Goal: Task Accomplishment & Management: Use online tool/utility

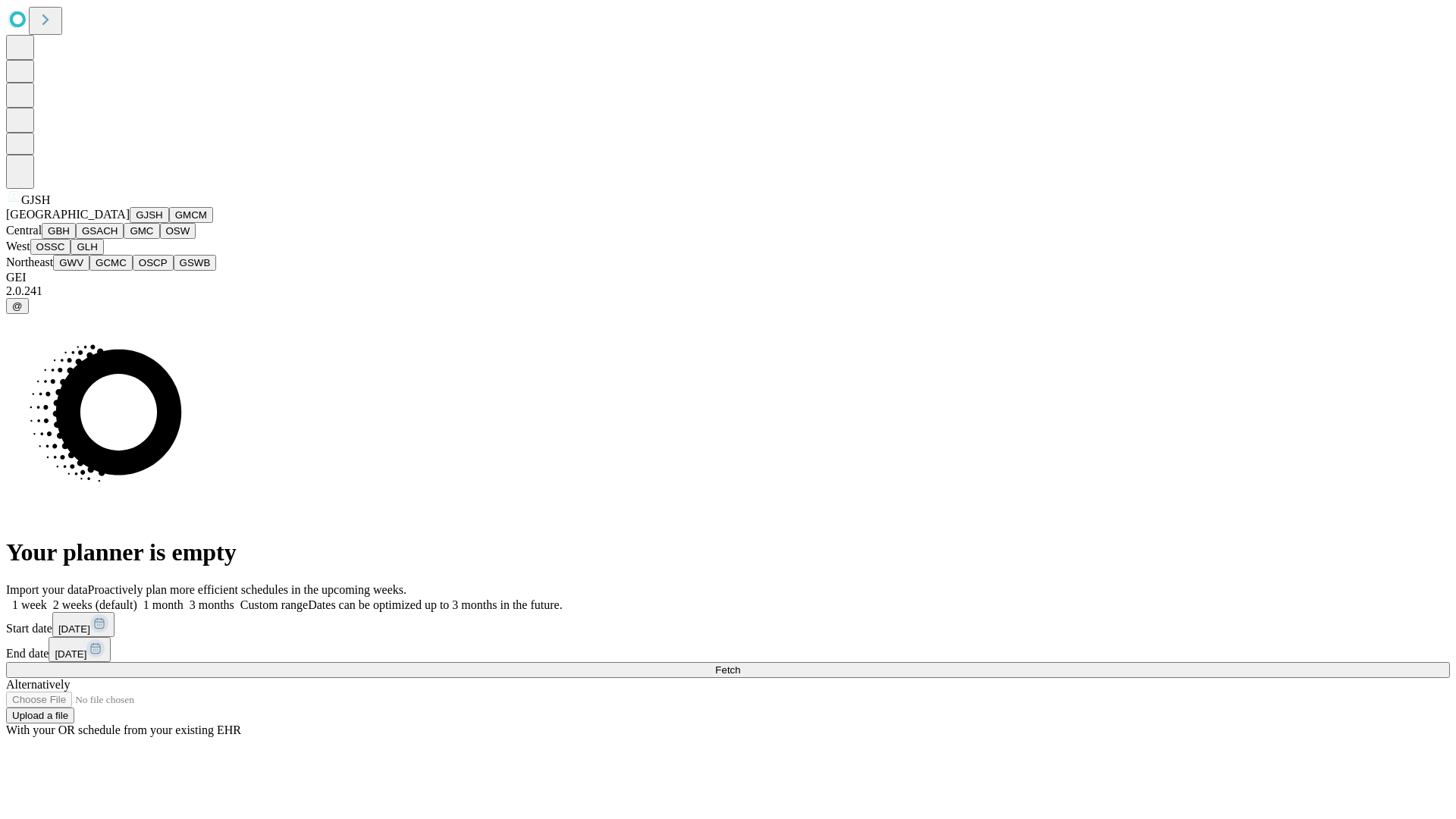
click at [130, 223] on button "GJSH" at bounding box center [149, 215] width 39 height 16
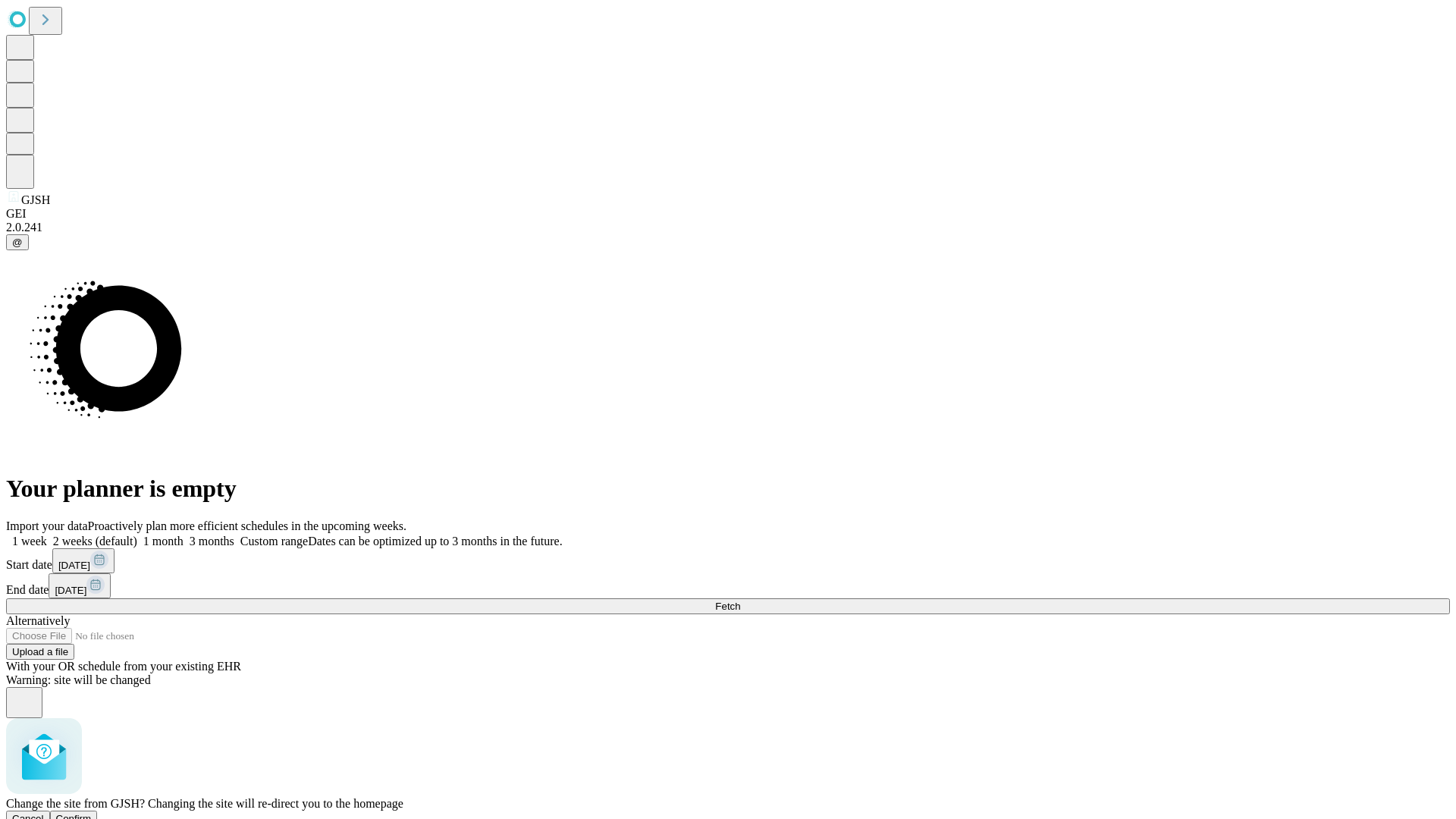
click at [92, 813] on span "Confirm" at bounding box center [73, 819] width 35 height 11
click at [183, 535] on label "1 month" at bounding box center [160, 542] width 47 height 13
click at [740, 601] on span "Fetch" at bounding box center [728, 606] width 25 height 11
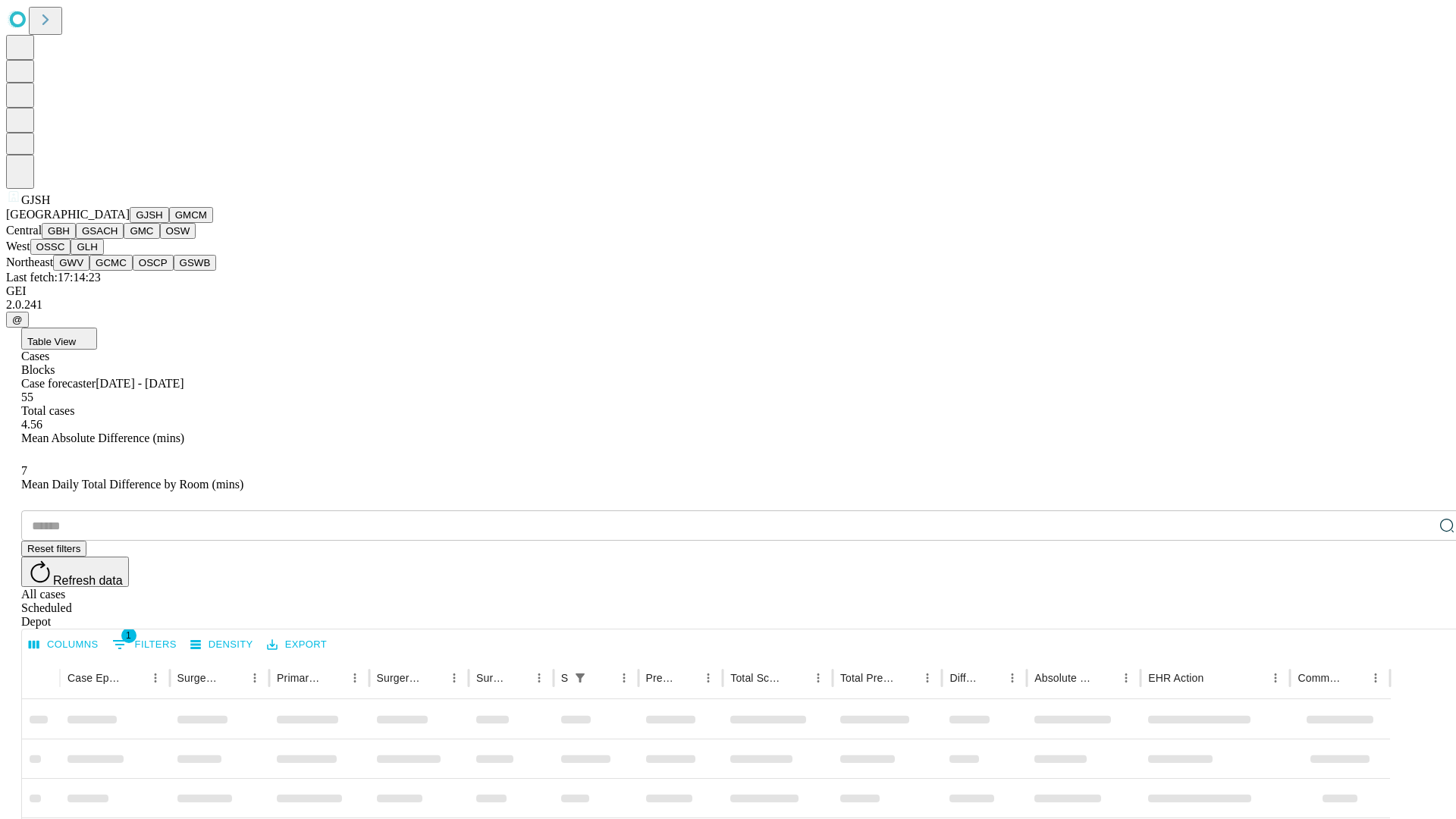
click at [169, 223] on button "GMCM" at bounding box center [191, 215] width 44 height 16
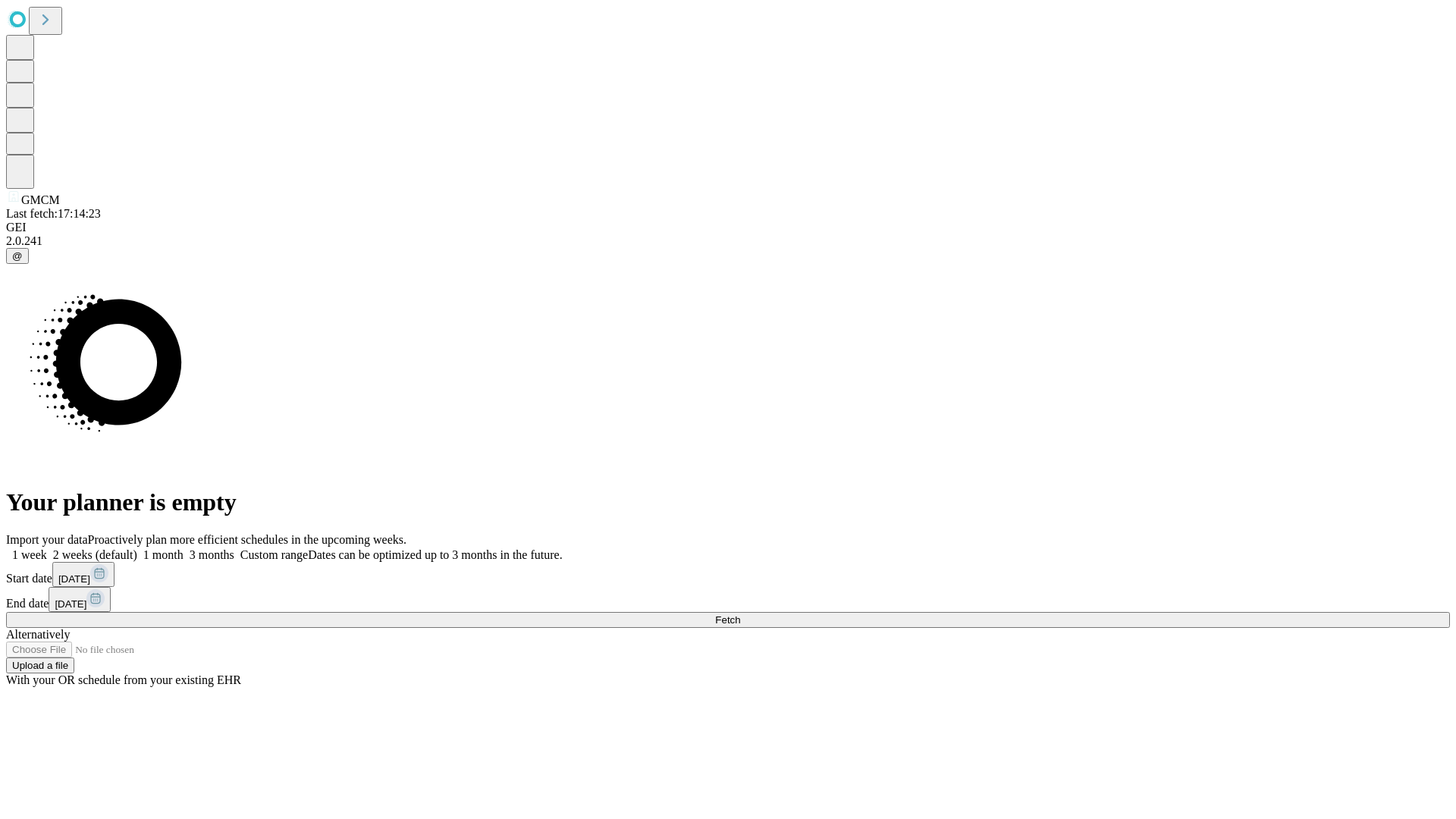
click at [183, 548] on label "1 month" at bounding box center [160, 555] width 47 height 13
click at [740, 614] on span "Fetch" at bounding box center [728, 620] width 25 height 11
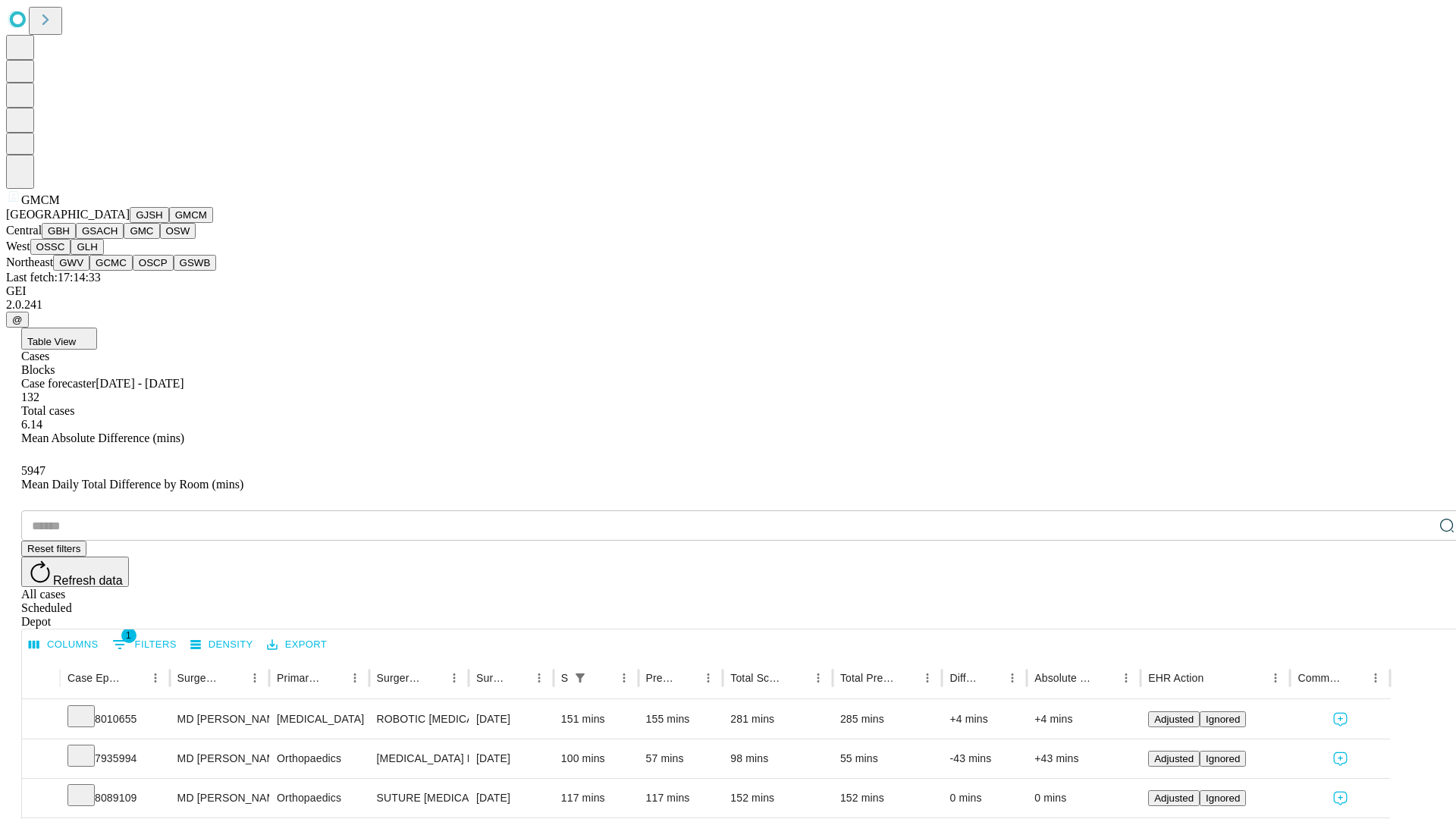
click at [76, 239] on button "GBH" at bounding box center [59, 231] width 34 height 16
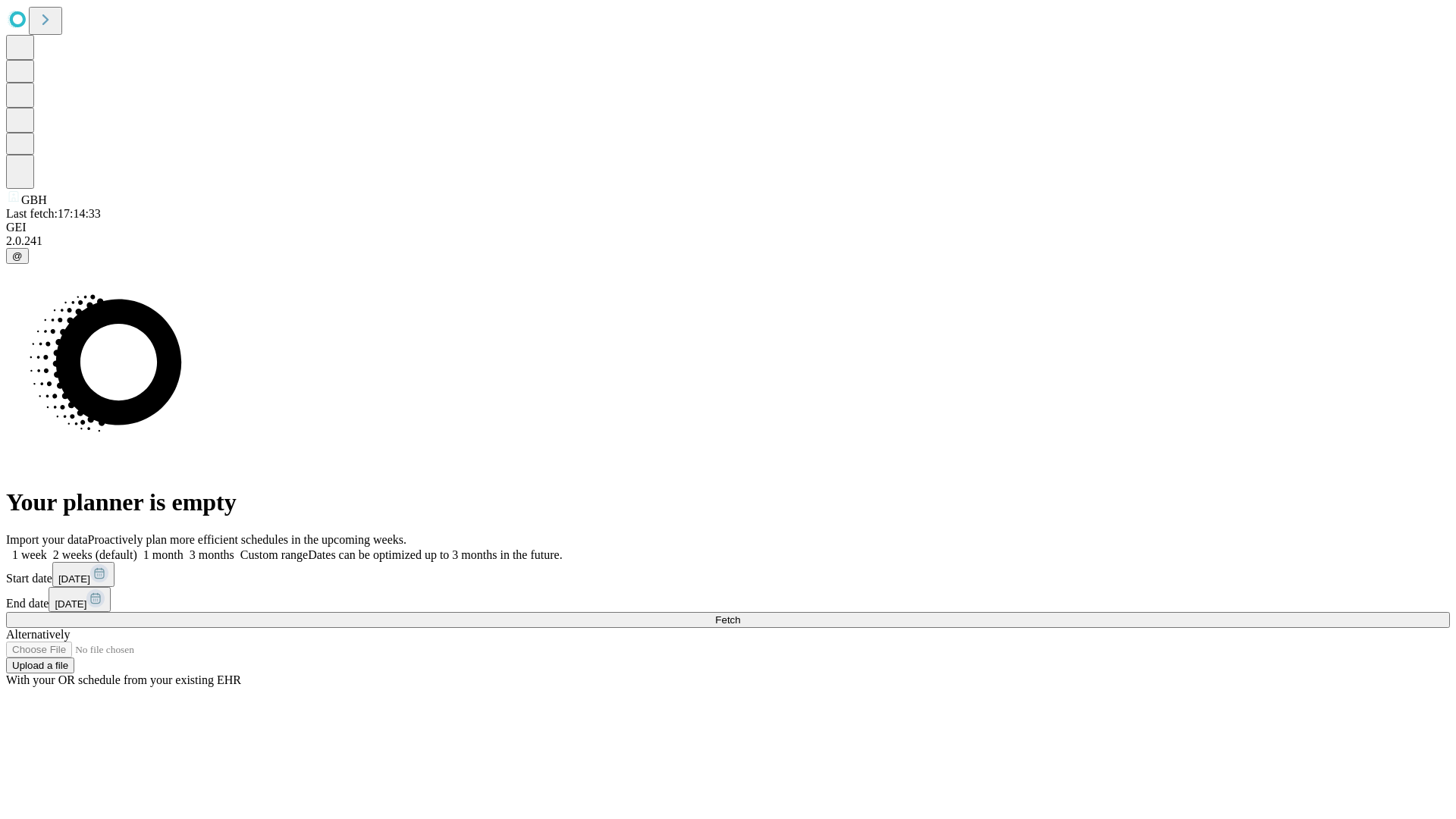
click at [183, 548] on label "1 month" at bounding box center [160, 555] width 47 height 13
click at [740, 614] on span "Fetch" at bounding box center [728, 620] width 25 height 11
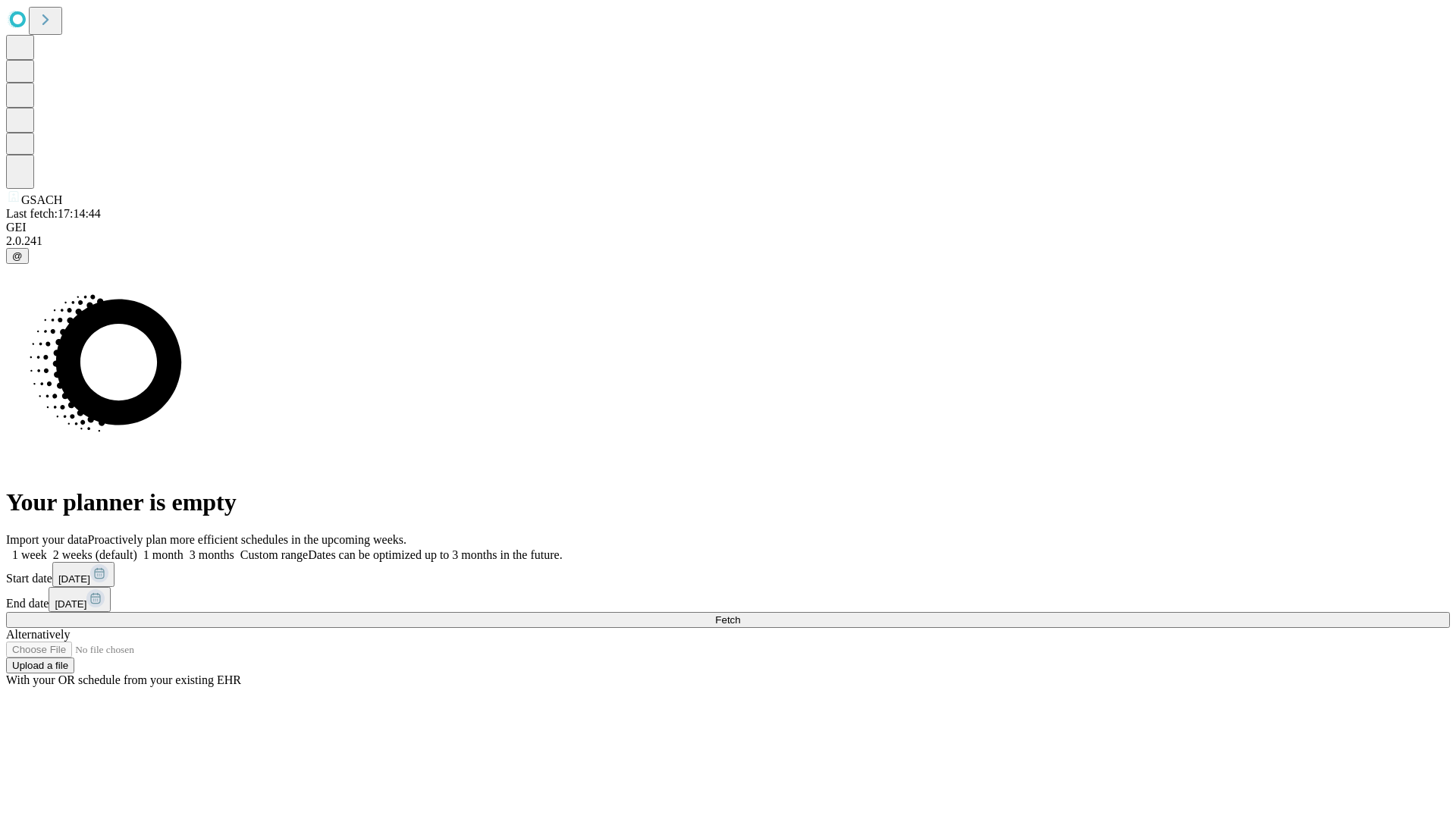
click at [740, 614] on span "Fetch" at bounding box center [728, 620] width 25 height 11
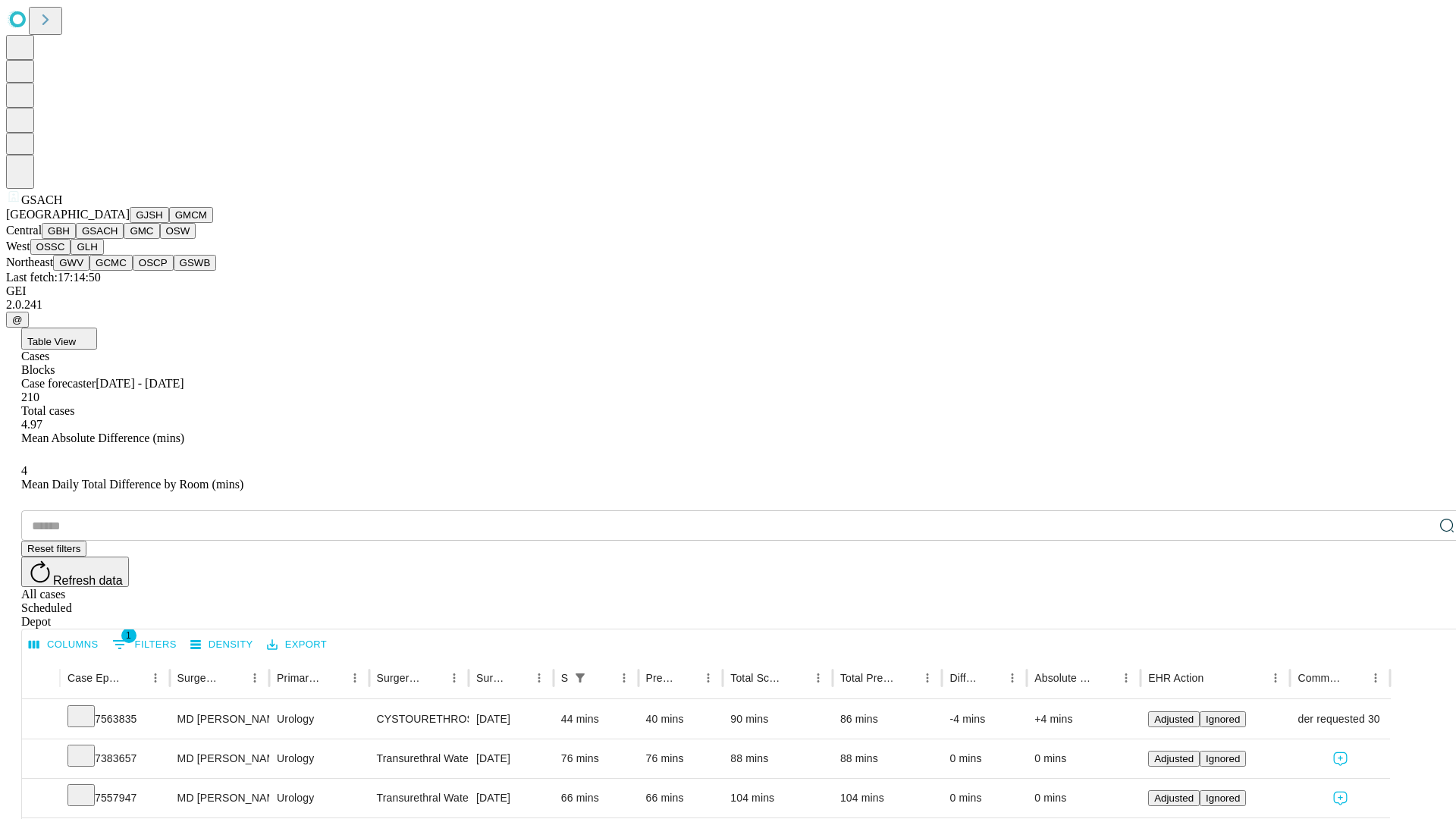
click at [124, 239] on button "GMC" at bounding box center [141, 231] width 35 height 16
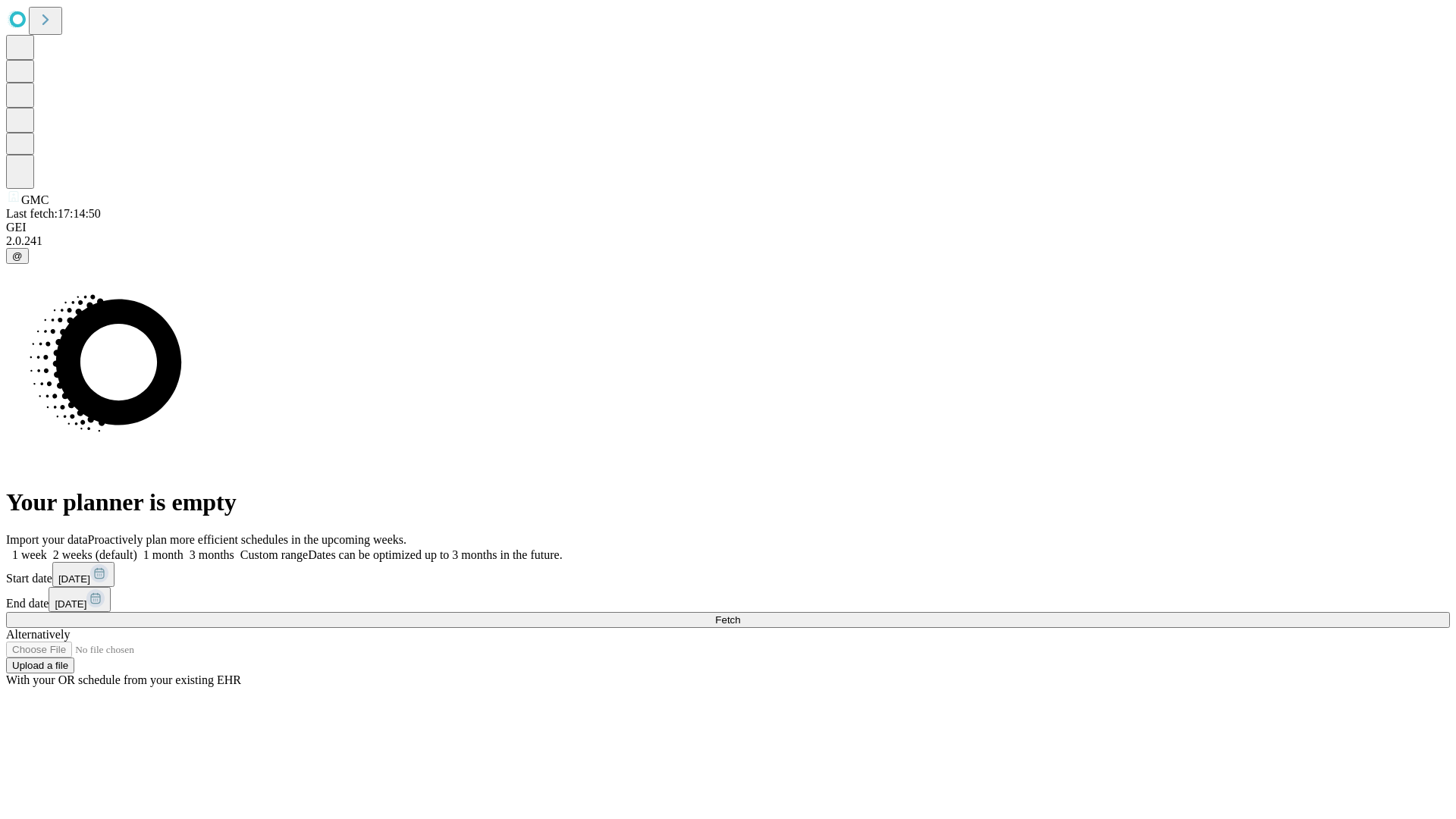
click at [183, 548] on label "1 month" at bounding box center [160, 555] width 47 height 13
click at [740, 614] on span "Fetch" at bounding box center [728, 620] width 25 height 11
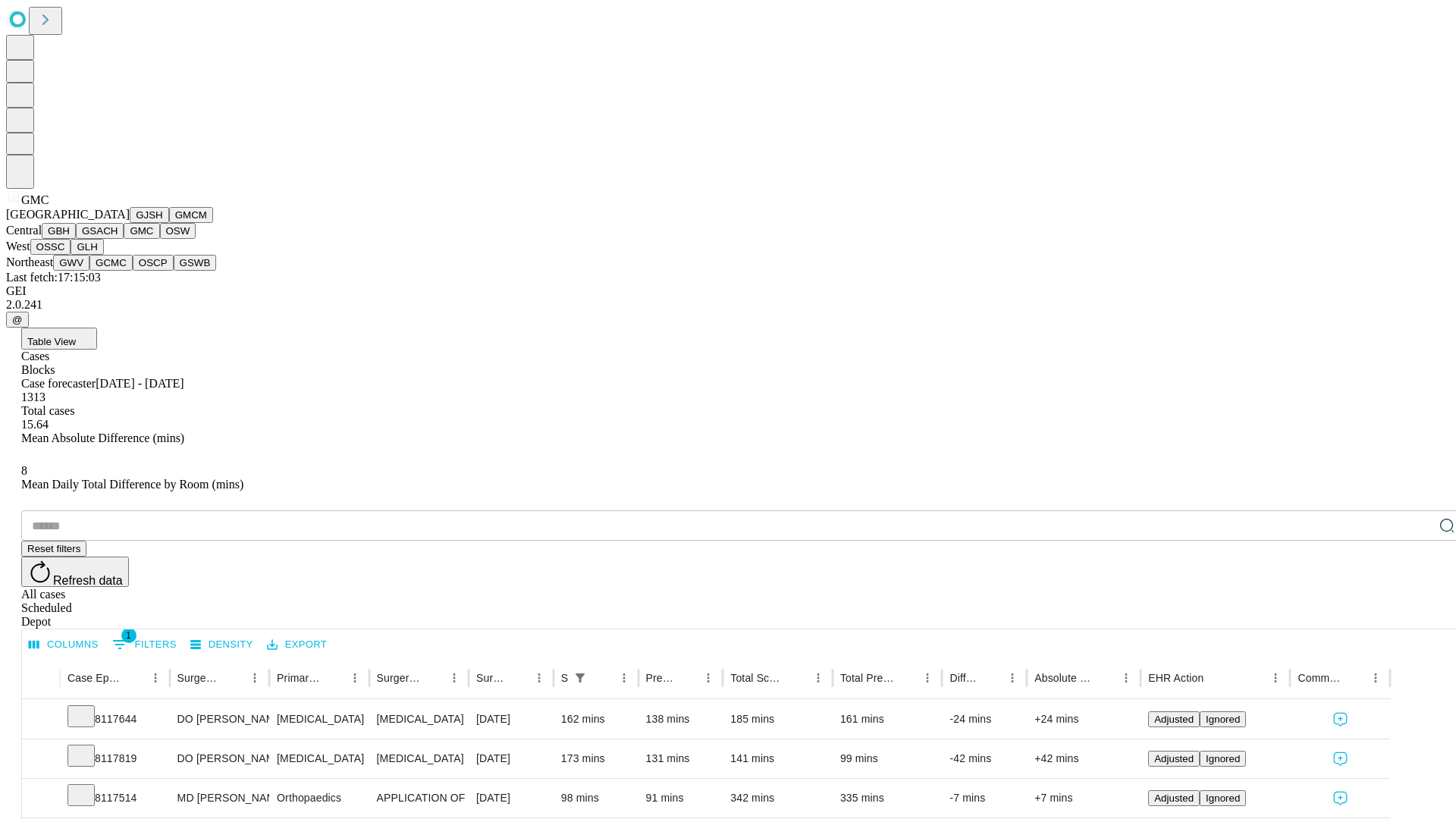
click at [160, 239] on button "OSW" at bounding box center [178, 231] width 36 height 16
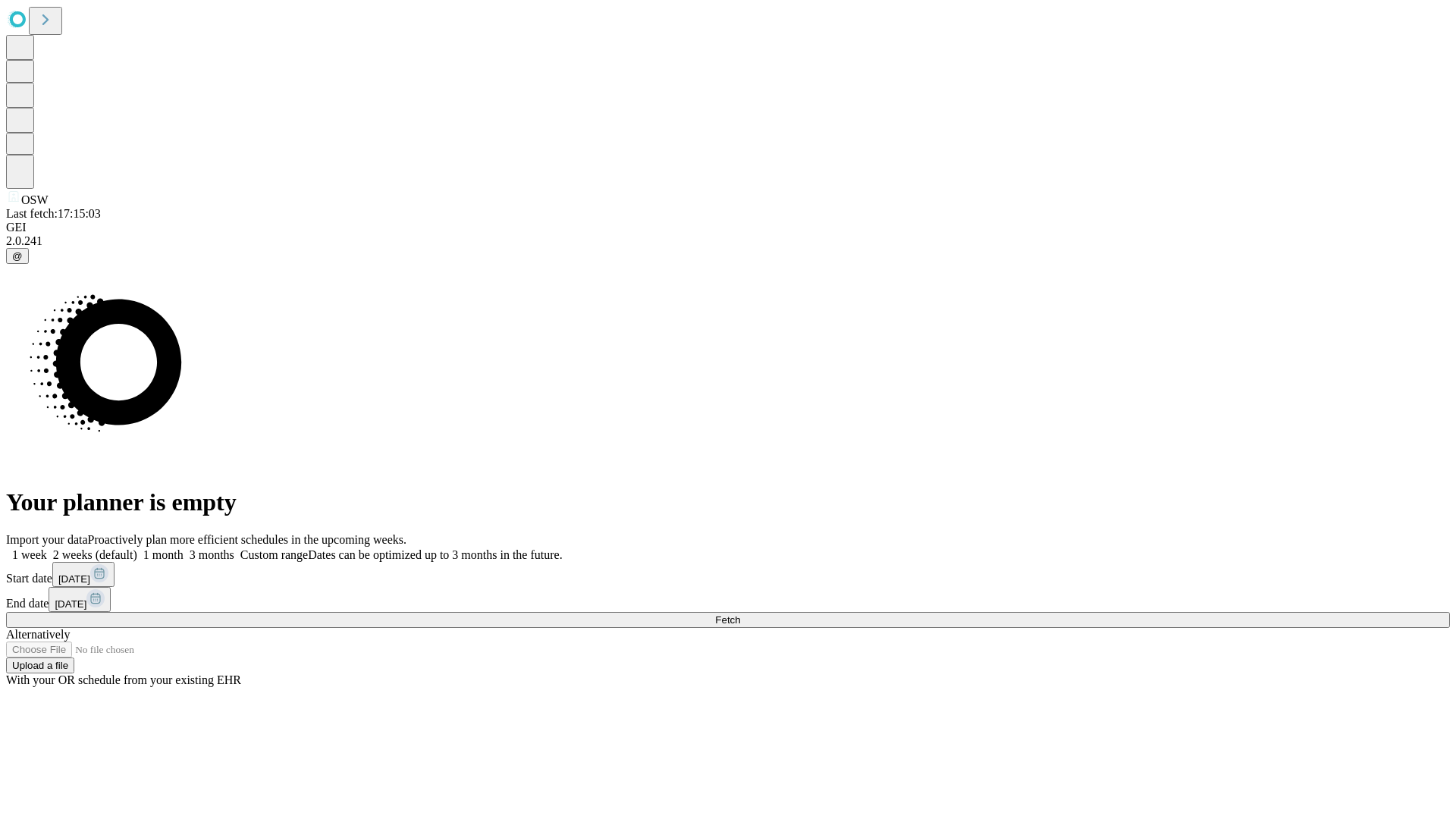
click at [183, 548] on label "1 month" at bounding box center [160, 555] width 47 height 13
click at [740, 614] on span "Fetch" at bounding box center [728, 620] width 25 height 11
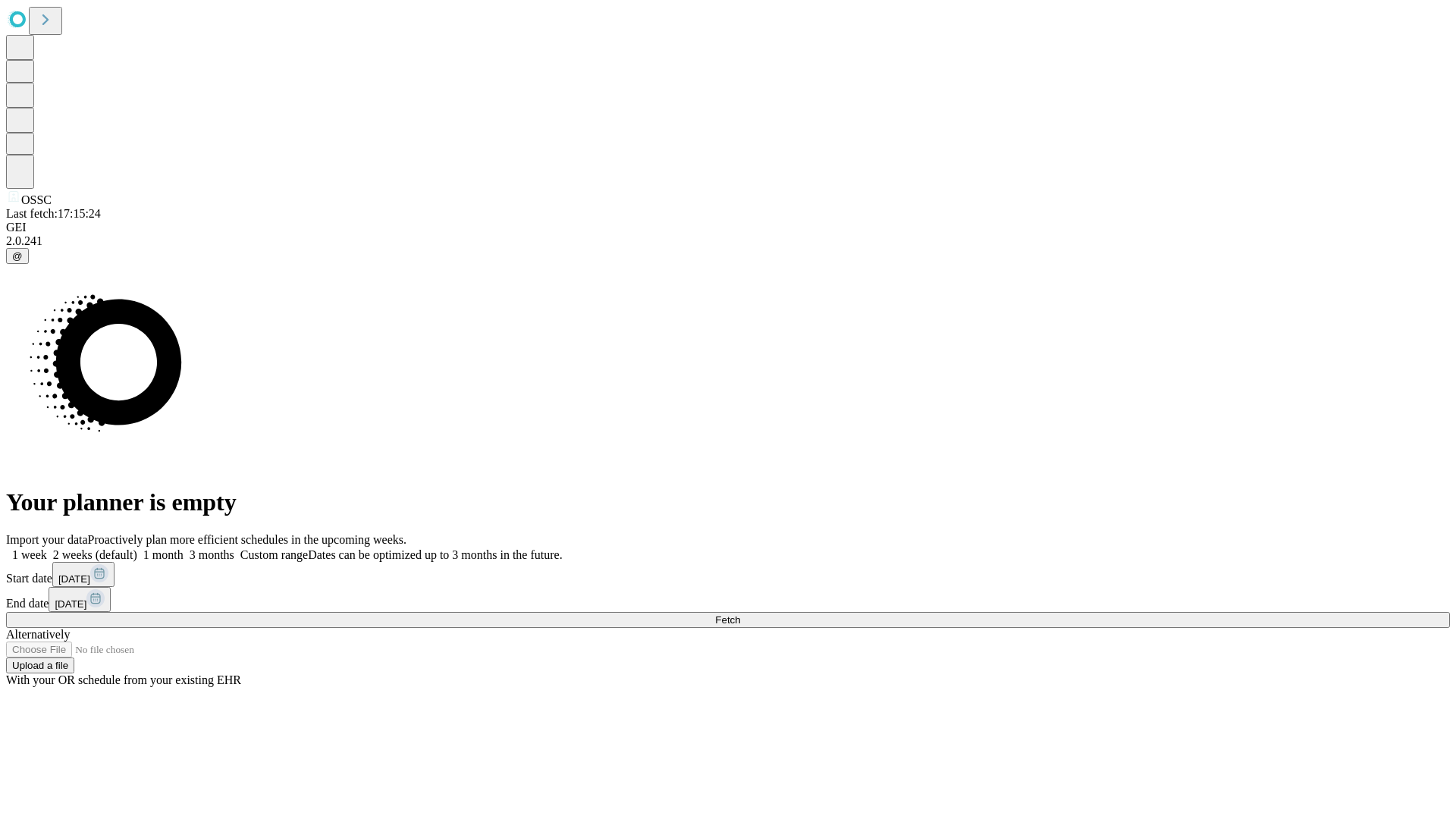
click at [183, 548] on label "1 month" at bounding box center [160, 555] width 47 height 13
click at [740, 614] on span "Fetch" at bounding box center [728, 620] width 25 height 11
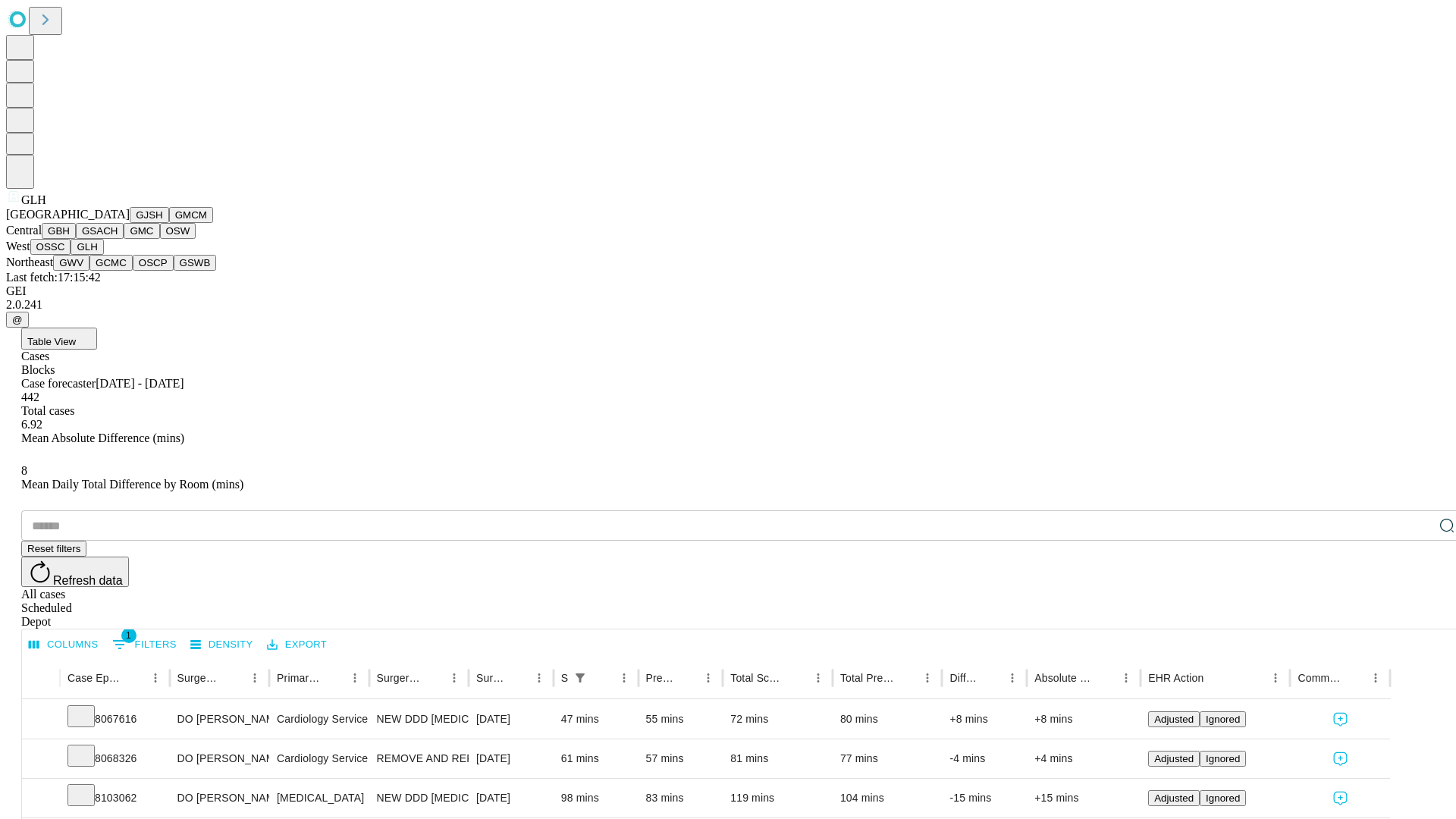
click at [90, 271] on button "GWV" at bounding box center [72, 262] width 36 height 16
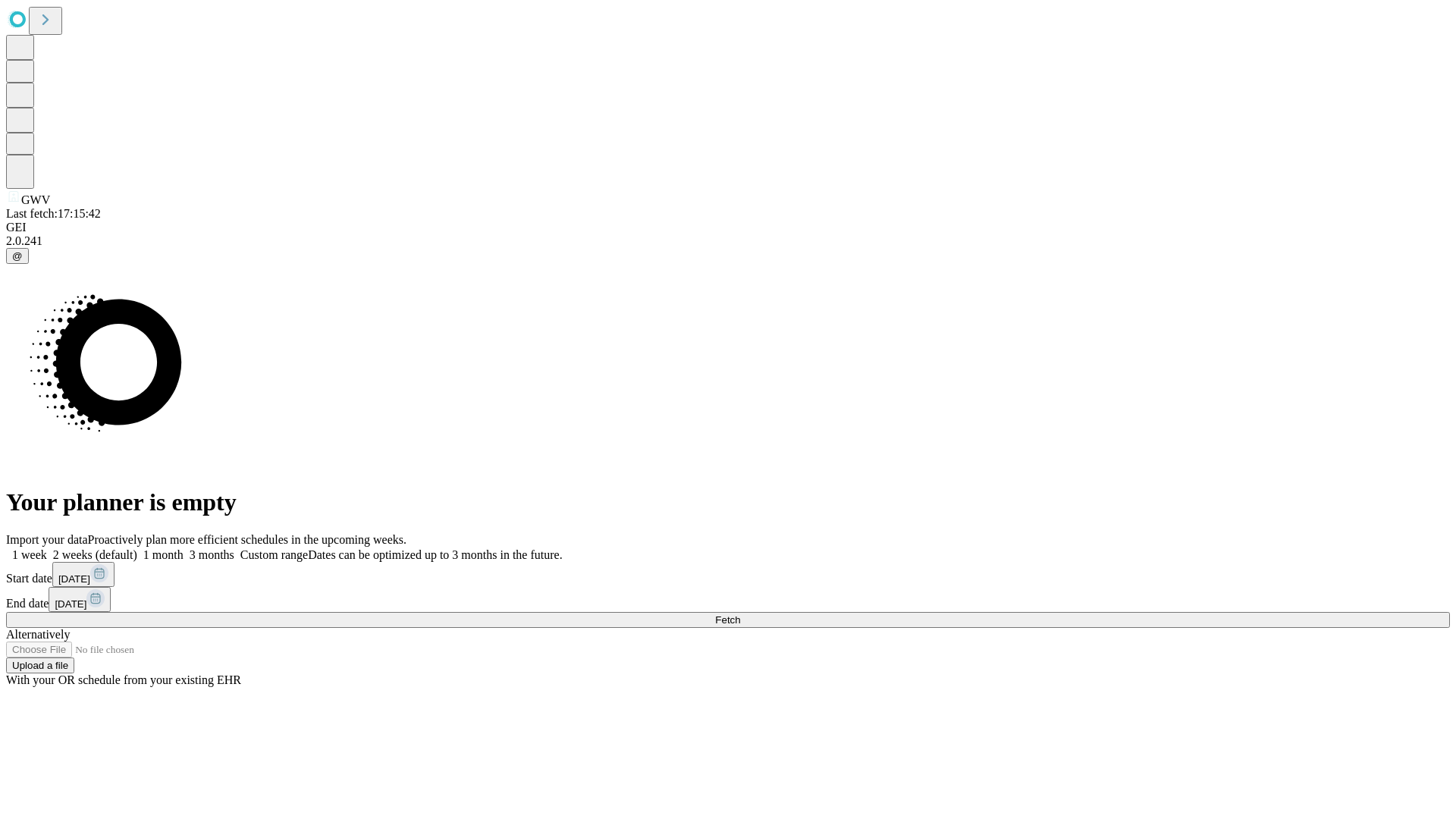
click at [183, 548] on label "1 month" at bounding box center [160, 555] width 47 height 13
click at [740, 614] on span "Fetch" at bounding box center [728, 620] width 25 height 11
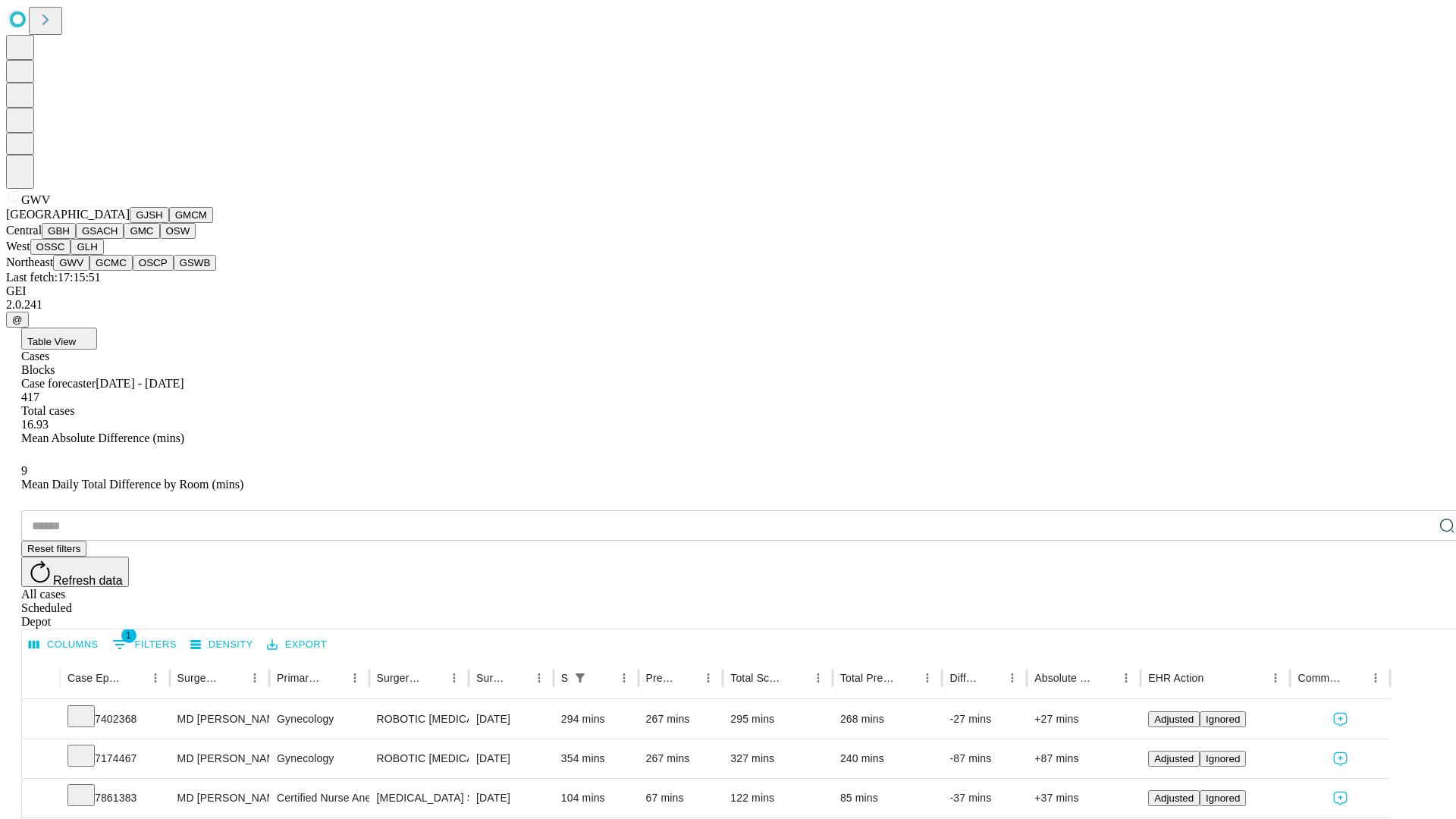
click at [117, 271] on button "GCMC" at bounding box center [111, 262] width 43 height 16
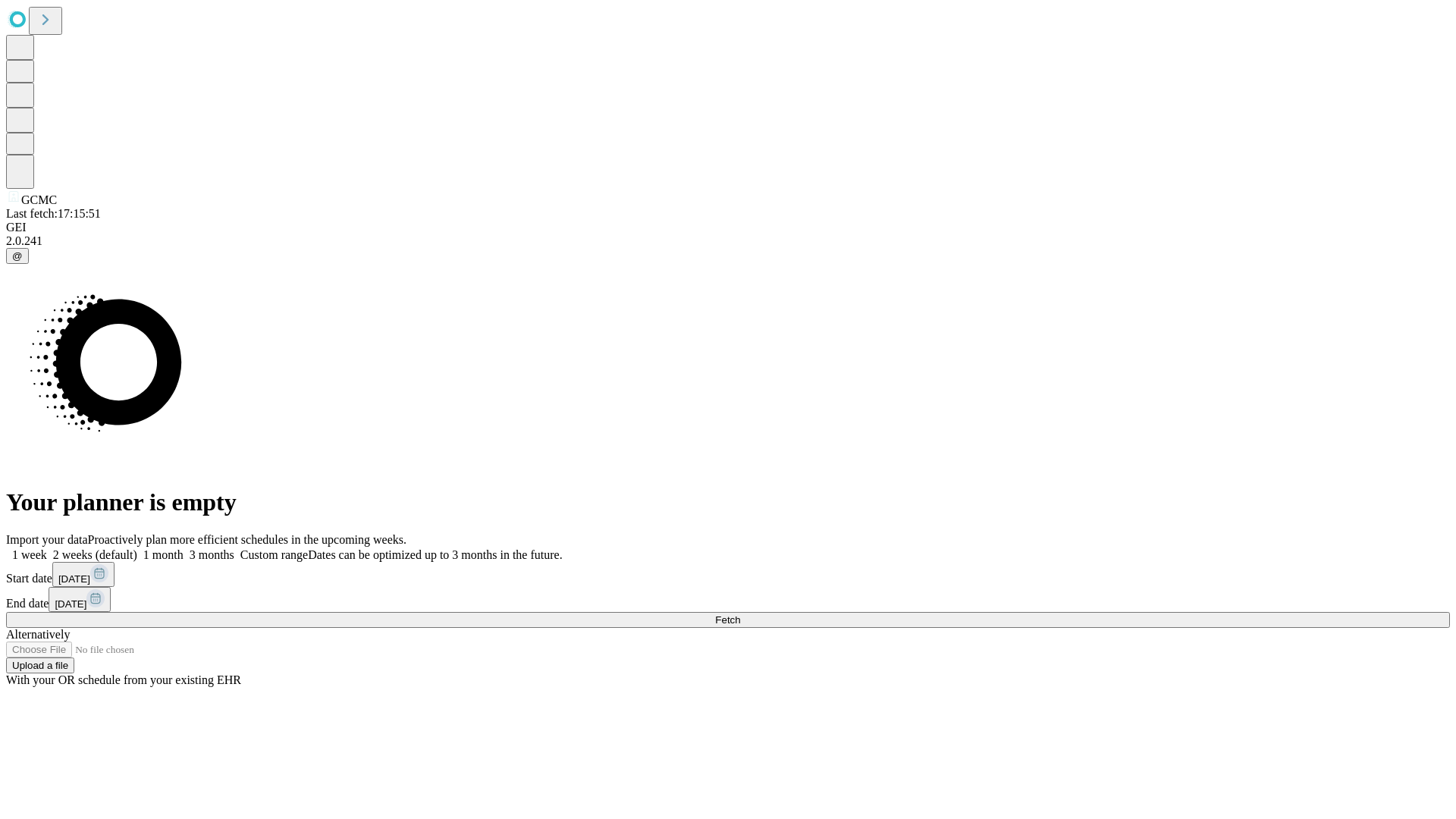
click at [183, 548] on label "1 month" at bounding box center [160, 555] width 47 height 13
click at [740, 614] on span "Fetch" at bounding box center [728, 620] width 25 height 11
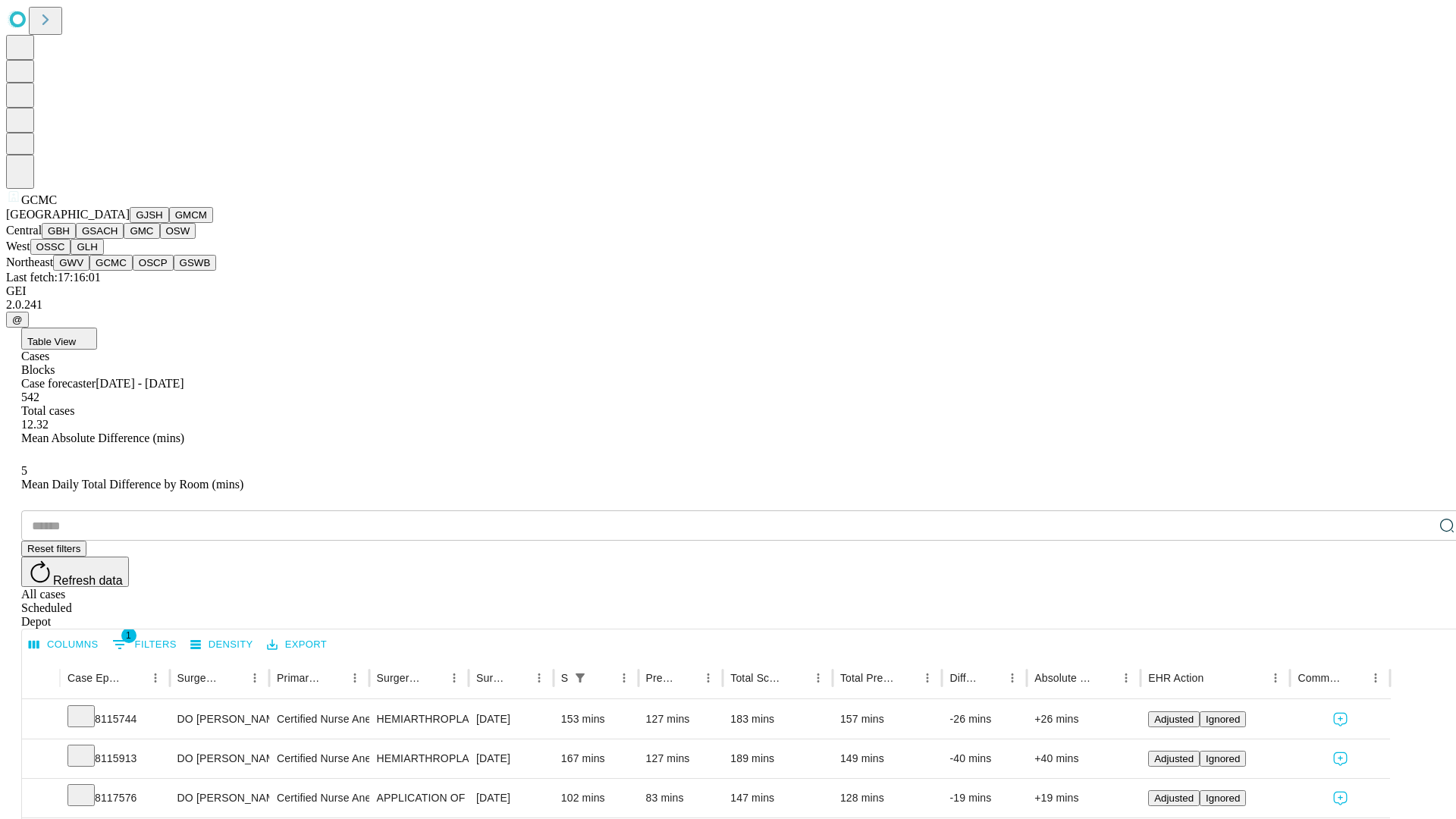
click at [133, 271] on button "OSCP" at bounding box center [153, 262] width 41 height 16
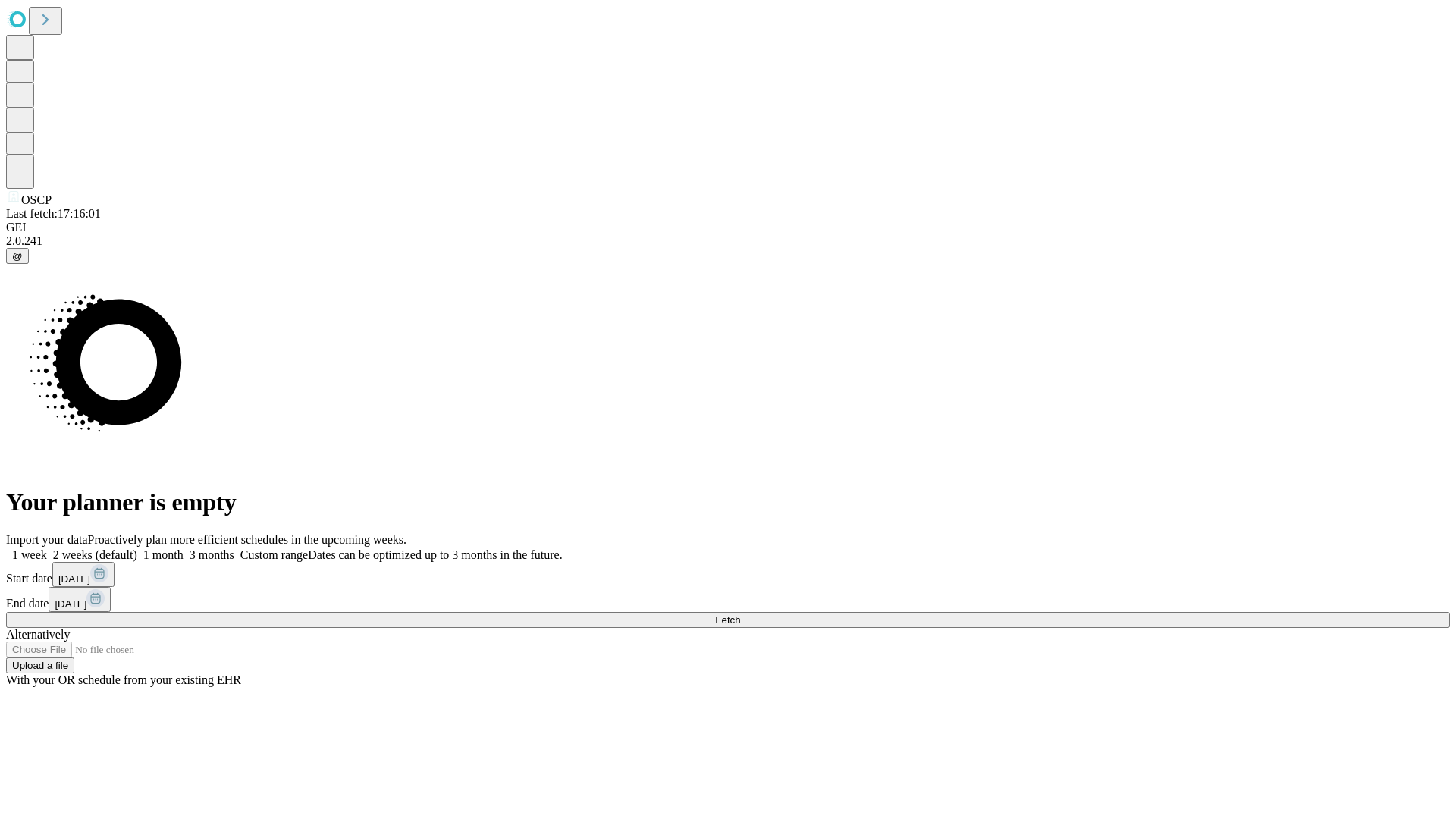
click at [183, 548] on label "1 month" at bounding box center [160, 555] width 47 height 13
click at [740, 614] on span "Fetch" at bounding box center [728, 620] width 25 height 11
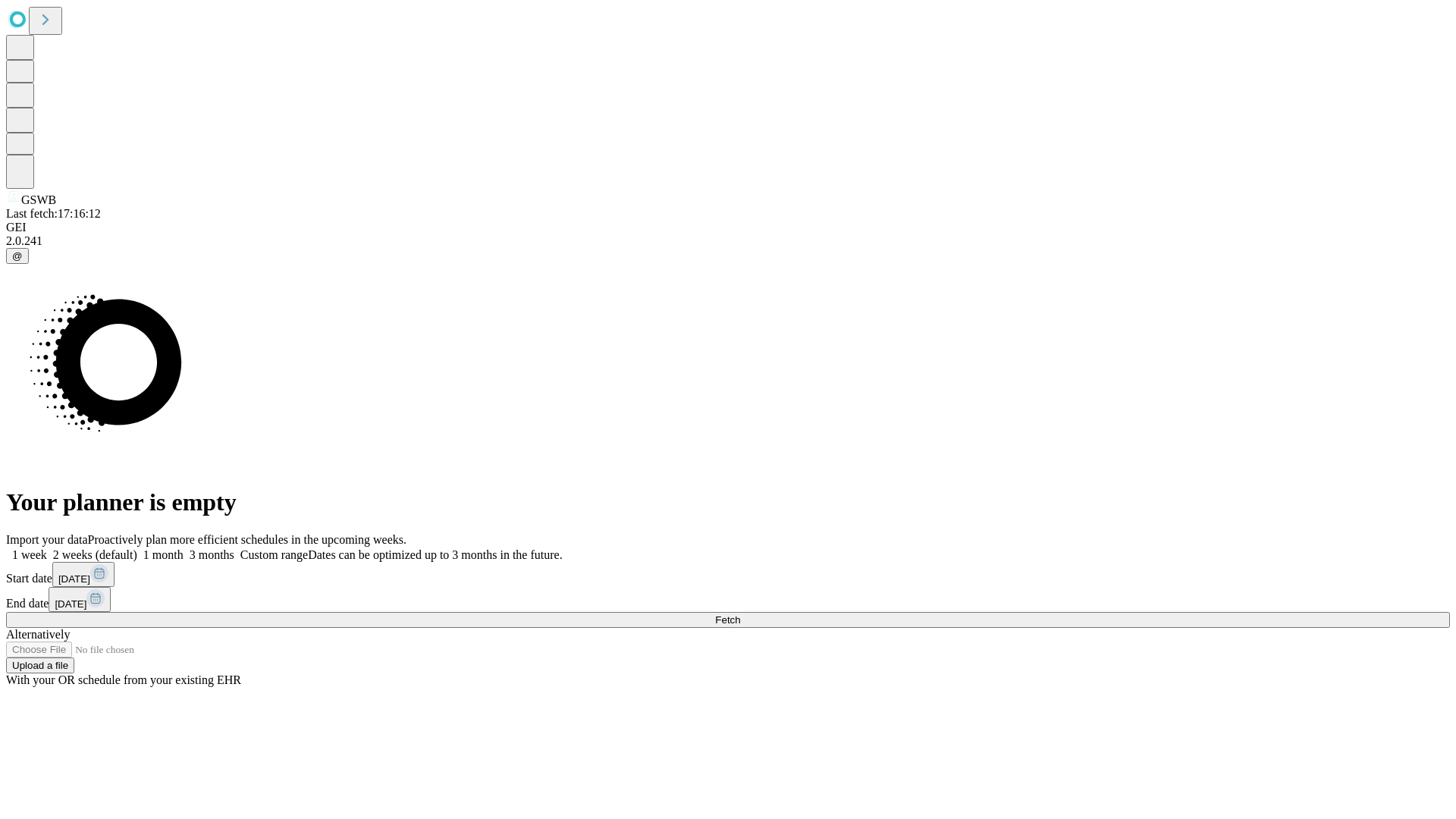
click at [183, 548] on label "1 month" at bounding box center [160, 555] width 47 height 13
click at [740, 614] on span "Fetch" at bounding box center [728, 620] width 25 height 11
